Goal: Book appointment/travel/reservation

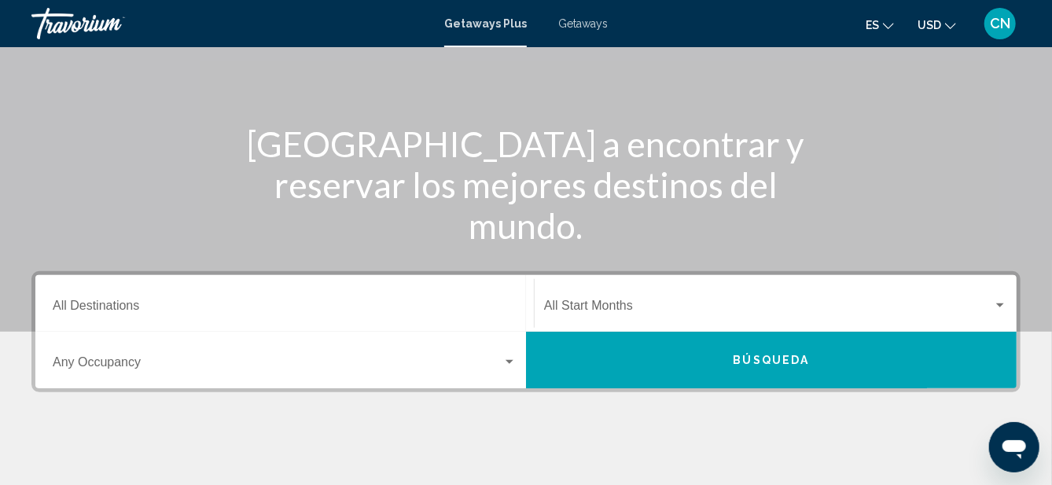
click at [105, 306] on input "Destination All Destinations" at bounding box center [285, 309] width 464 height 14
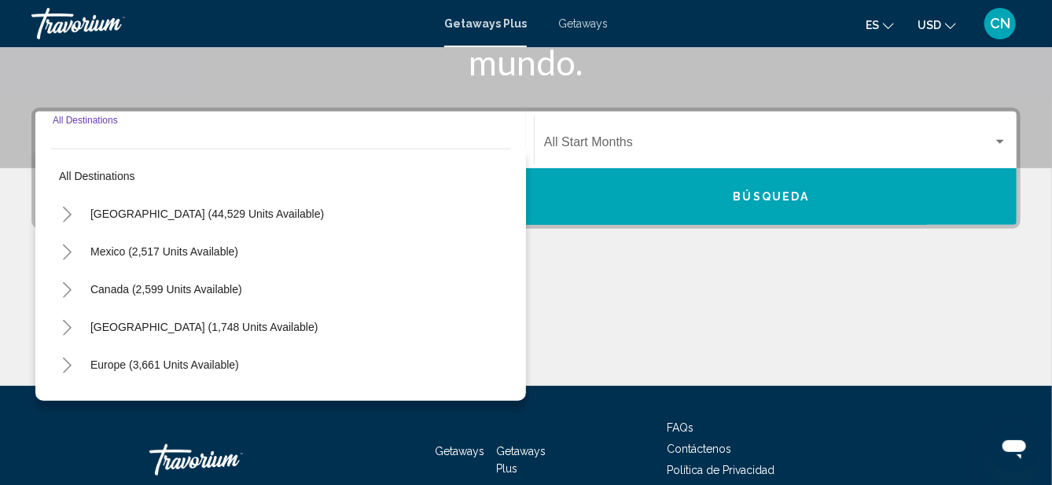
scroll to position [304, 0]
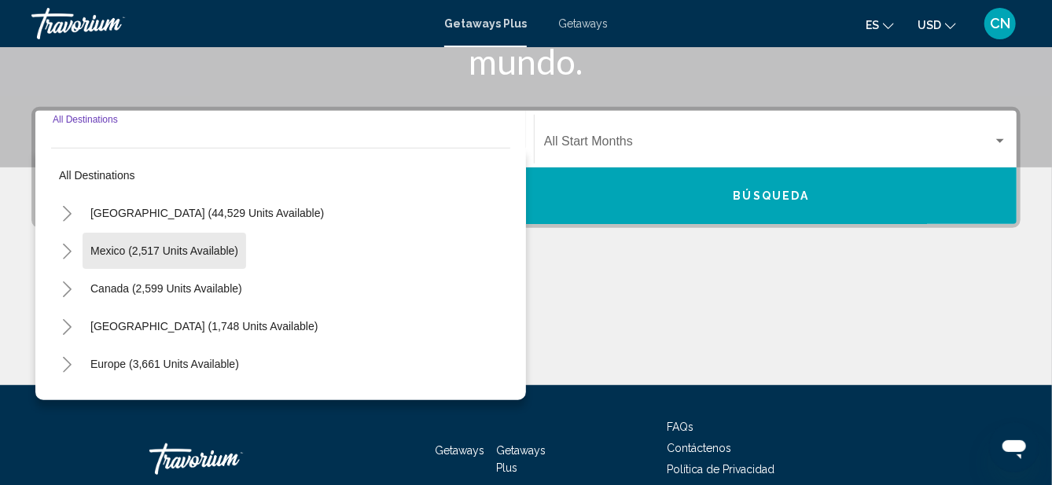
click at [110, 252] on span "Mexico (2,517 units available)" at bounding box center [164, 251] width 148 height 13
type input "**********"
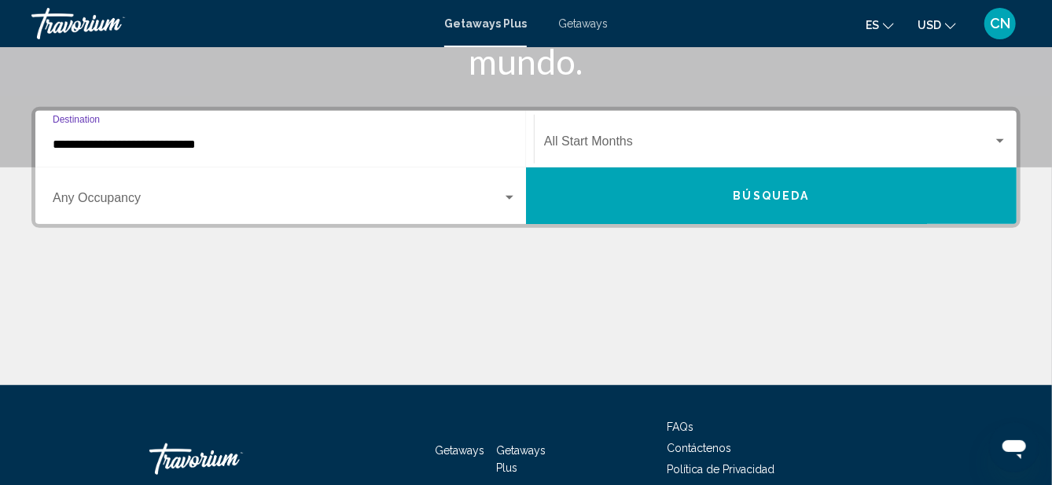
click at [617, 146] on span "Search widget" at bounding box center [768, 145] width 449 height 14
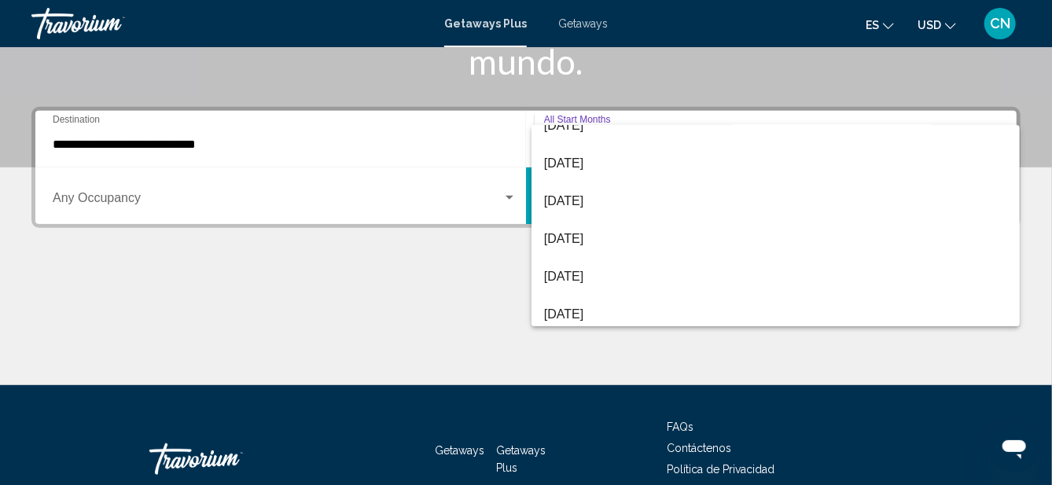
scroll to position [108, 0]
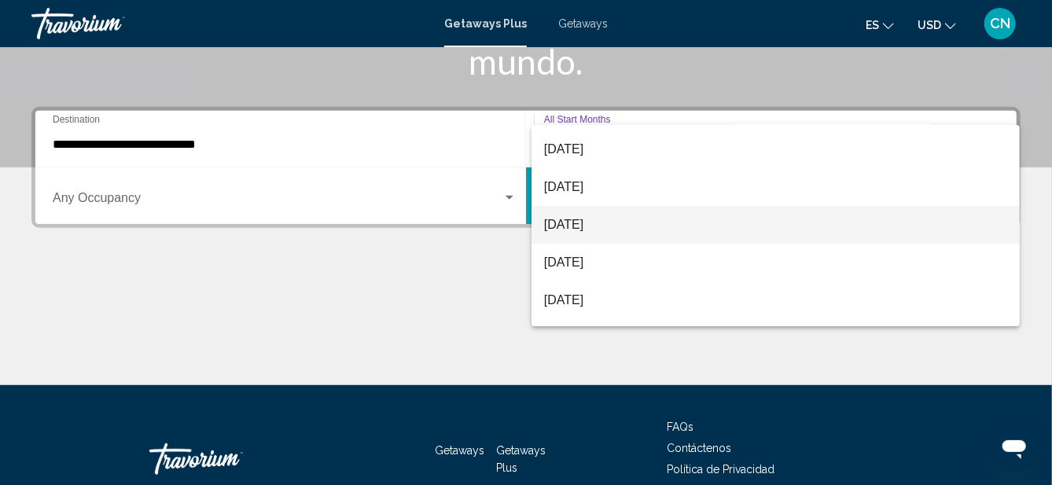
click at [573, 230] on span "[DATE]" at bounding box center [776, 225] width 464 height 38
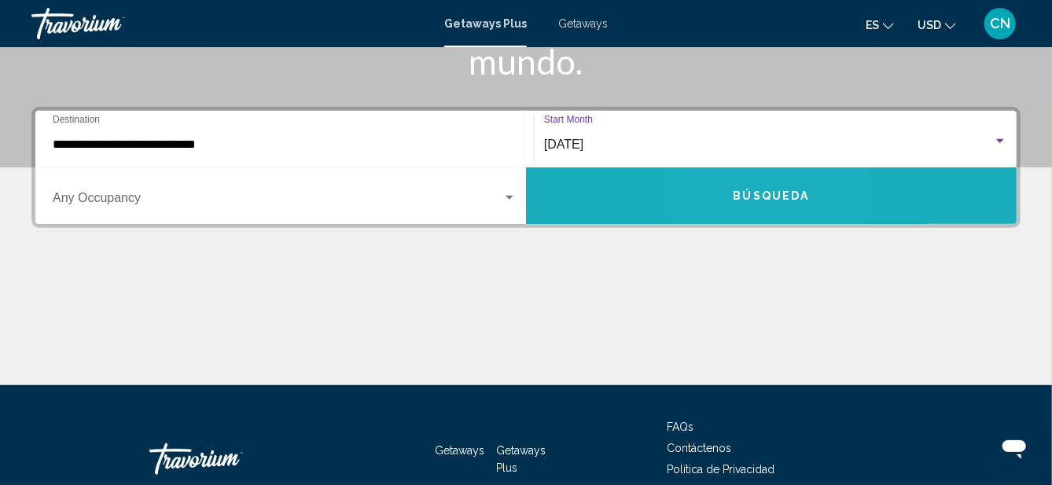
click at [743, 190] on span "Búsqueda" at bounding box center [772, 196] width 76 height 13
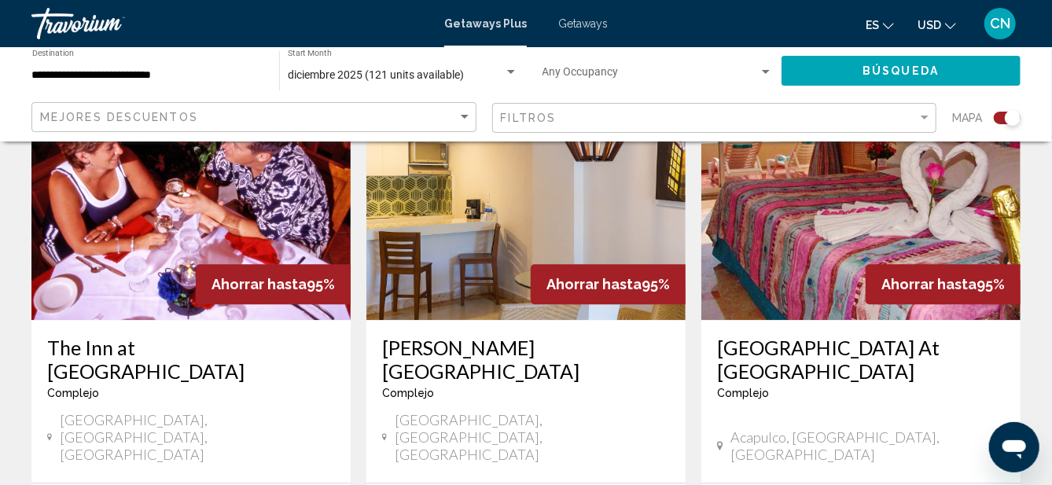
scroll to position [1808, 0]
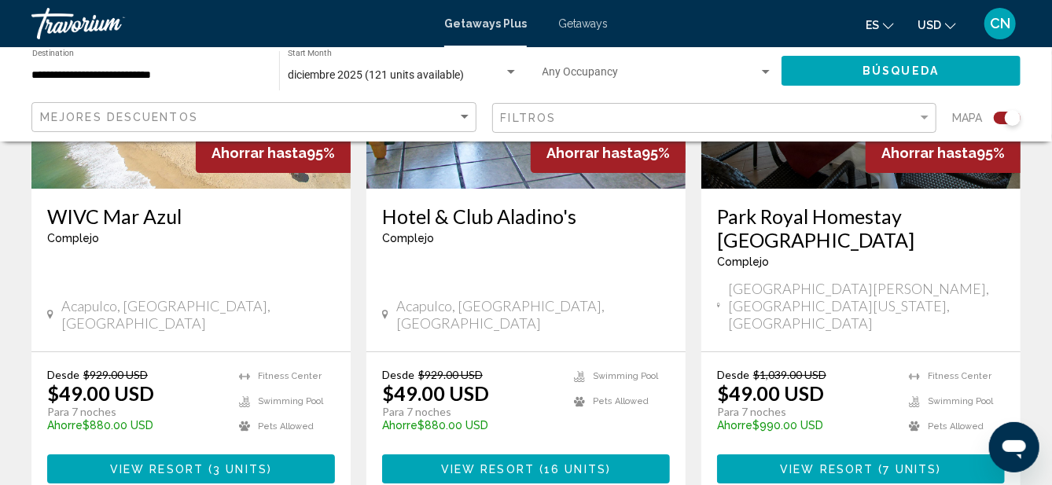
scroll to position [2582, 0]
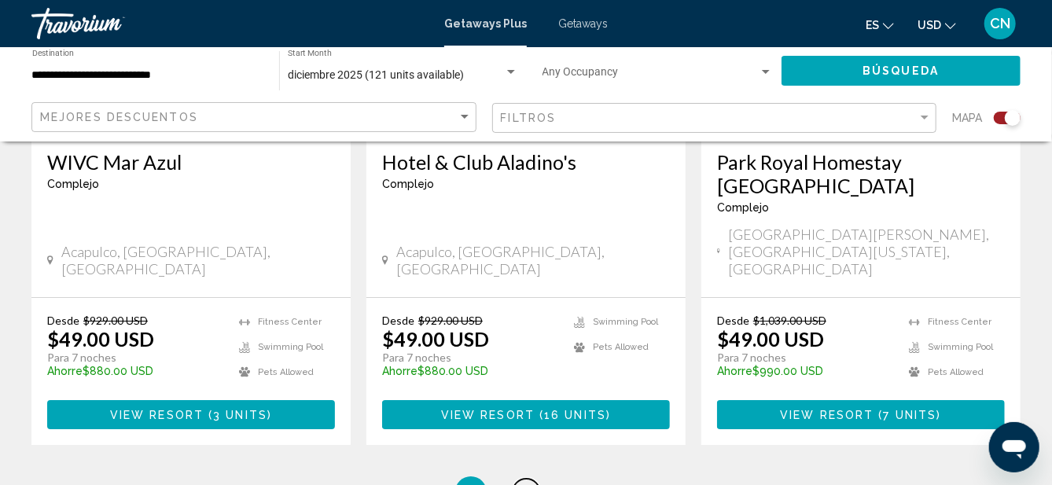
click at [527, 479] on link "page 2" at bounding box center [527, 493] width 28 height 28
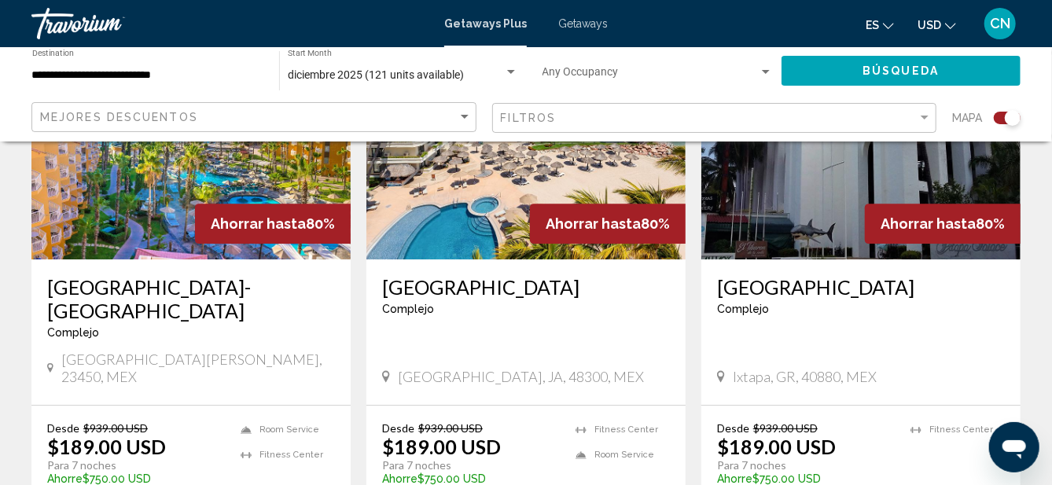
scroll to position [2394, 0]
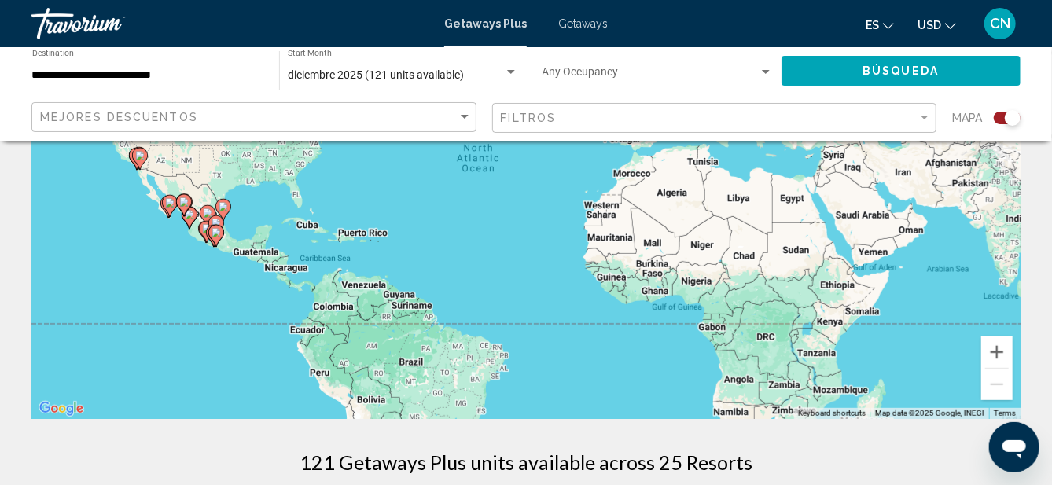
scroll to position [203, 0]
